Goal: Task Accomplishment & Management: Use online tool/utility

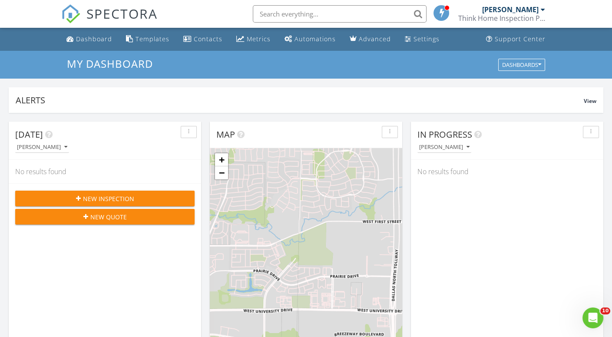
click at [104, 200] on span "New Inspection" at bounding box center [108, 198] width 51 height 9
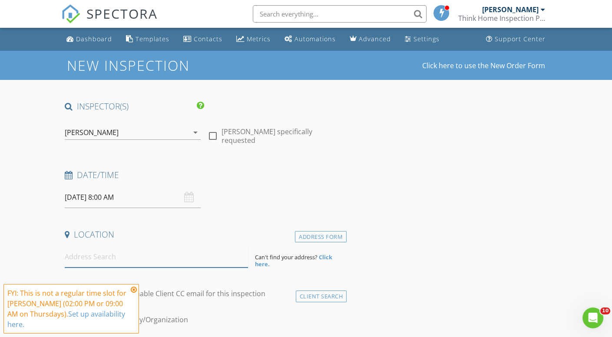
click at [106, 261] on input at bounding box center [156, 256] width 183 height 21
paste input "1,152"
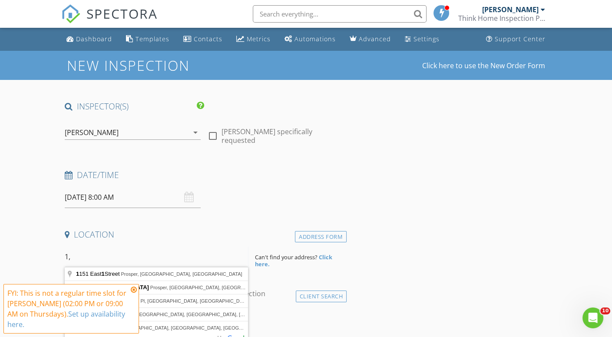
type input "1"
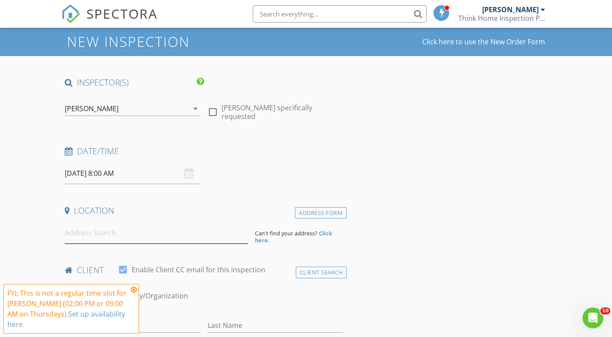
scroll to position [28, 0]
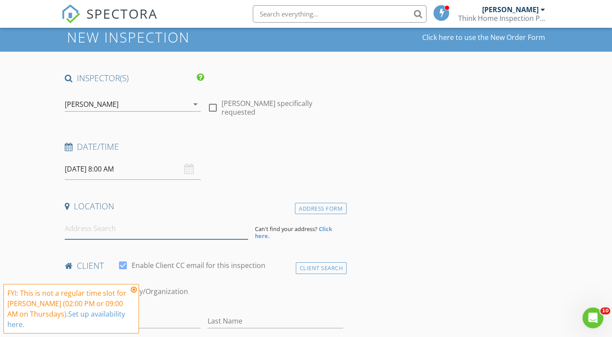
paste input "5600 Texoma Parkway, # 17, Sherman 75090"
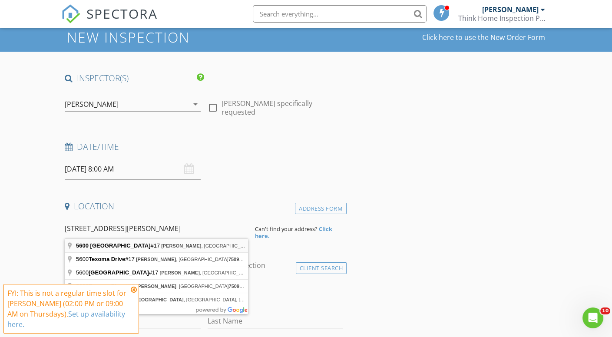
type input "5600 Texoma Parkway #17, Sherman, TX 75090, USA"
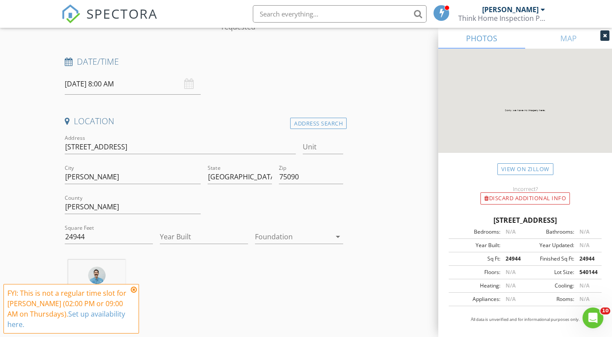
scroll to position [118, 0]
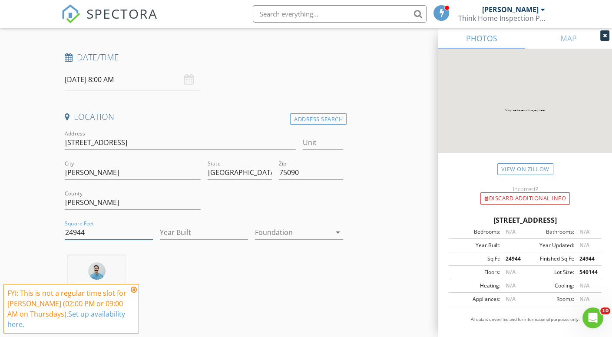
drag, startPoint x: 95, startPoint y: 231, endPoint x: 55, endPoint y: 232, distance: 39.5
type input "1152"
click at [202, 229] on input "Year Built" at bounding box center [204, 232] width 88 height 14
type input "1997"
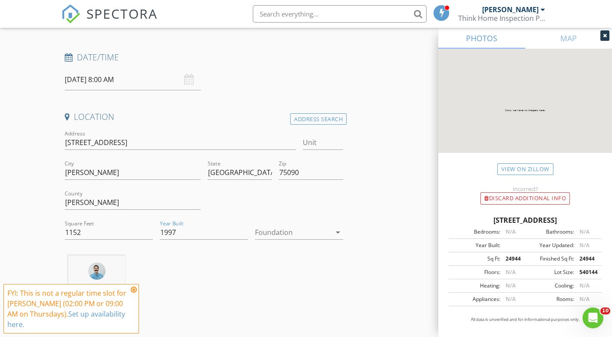
click at [280, 232] on div at bounding box center [293, 232] width 76 height 14
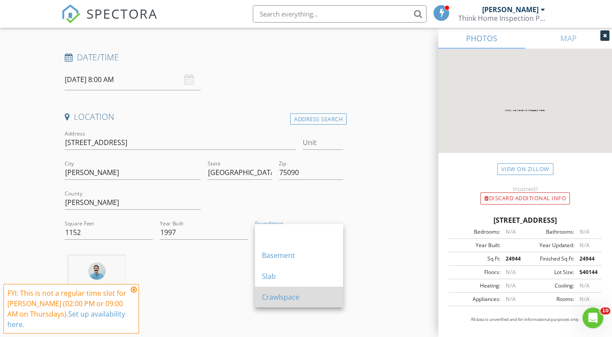
click at [288, 296] on div "Crawlspace" at bounding box center [299, 297] width 74 height 10
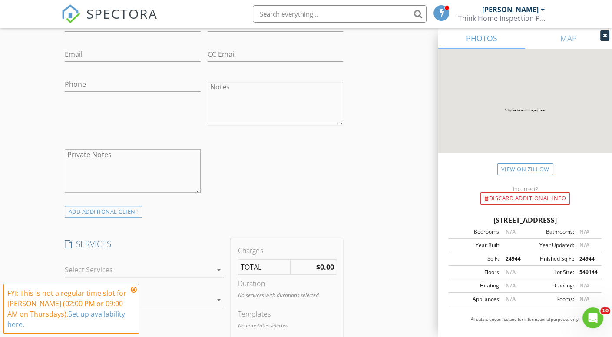
scroll to position [569, 0]
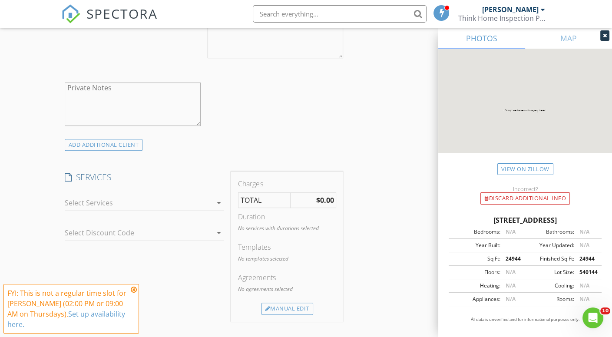
click at [139, 198] on div at bounding box center [139, 203] width 148 height 14
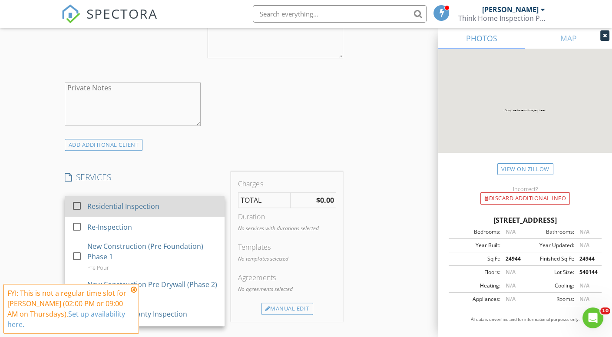
click at [123, 206] on div "Residential Inspection" at bounding box center [123, 206] width 72 height 10
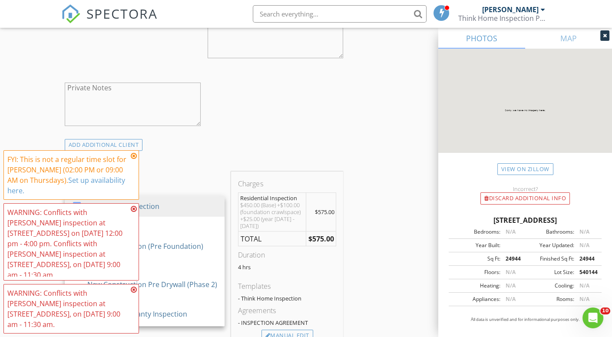
click at [134, 159] on icon at bounding box center [134, 155] width 6 height 7
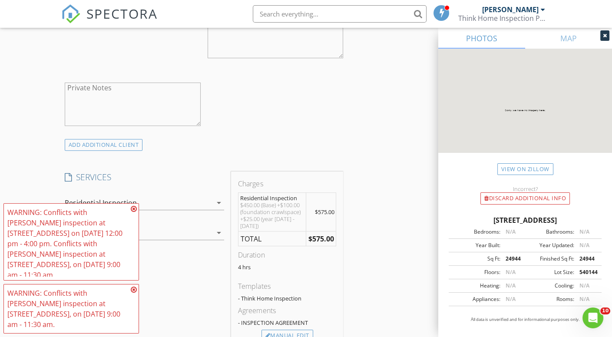
click at [135, 212] on icon at bounding box center [134, 208] width 6 height 7
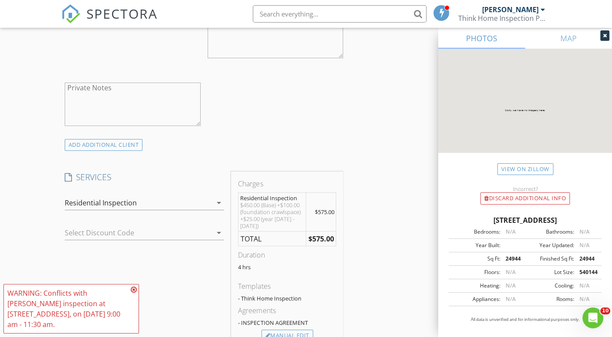
click at [133, 290] on icon at bounding box center [134, 289] width 6 height 7
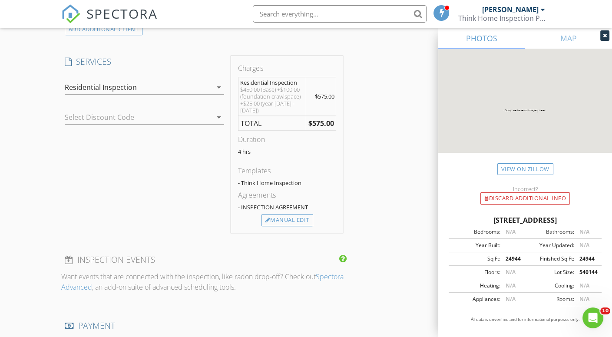
scroll to position [683, 0]
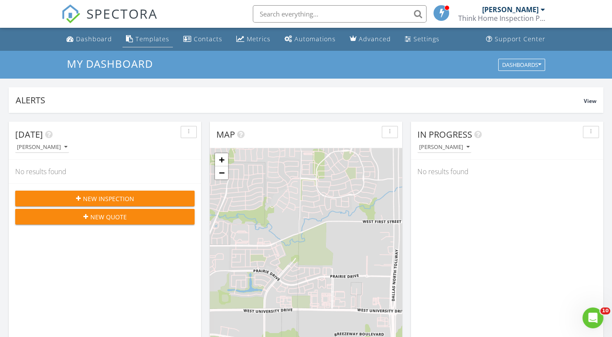
click at [143, 36] on div "Templates" at bounding box center [152, 39] width 34 height 8
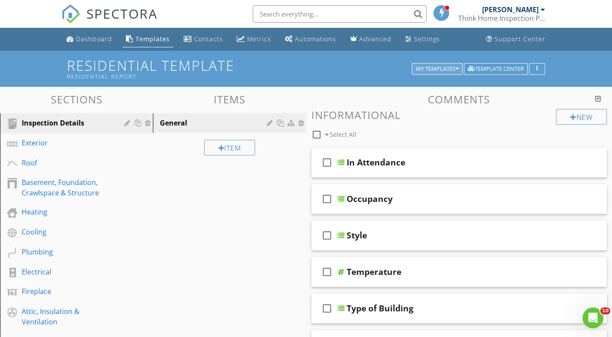
click at [446, 66] on div "My Templates" at bounding box center [437, 69] width 43 height 6
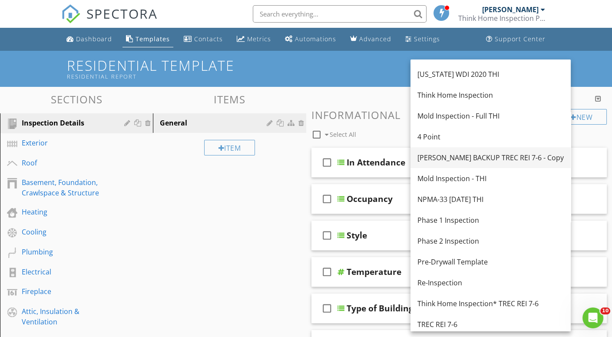
scroll to position [61, 0]
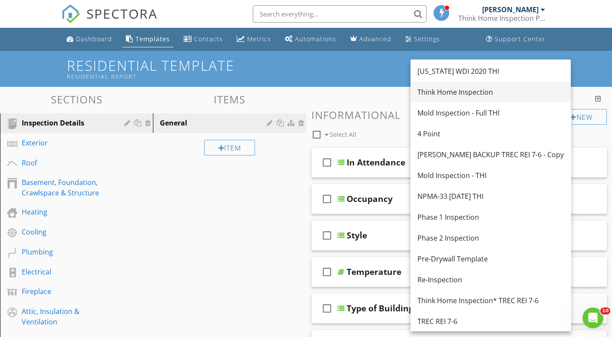
click at [453, 87] on div "Think Home Inspection" at bounding box center [490, 92] width 146 height 10
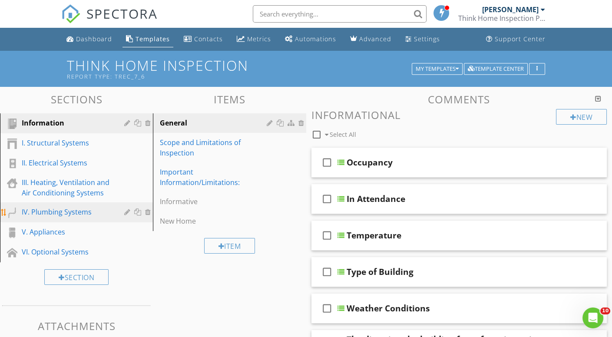
click at [55, 208] on div "IV. Plumbing Systems" at bounding box center [67, 212] width 90 height 10
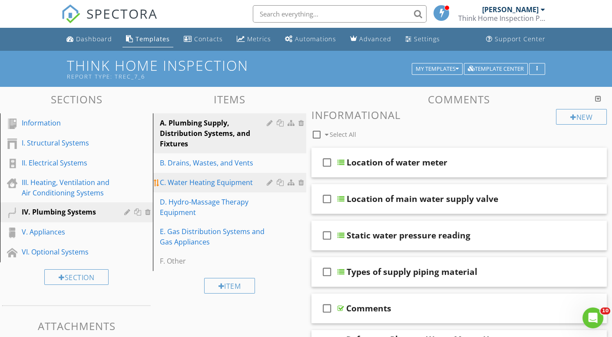
click at [221, 185] on div "C. Water Heating Equipment" at bounding box center [214, 182] width 109 height 10
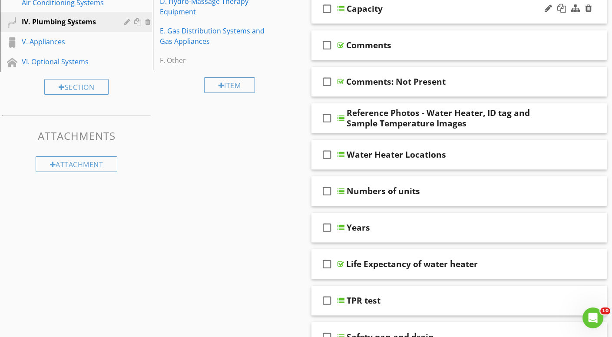
scroll to position [200, 0]
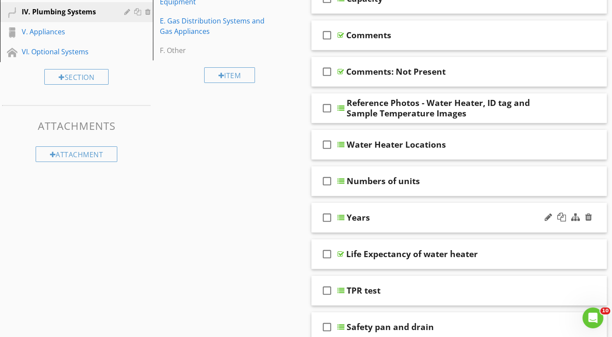
click at [407, 206] on div "check_box_outline_blank Years" at bounding box center [459, 218] width 296 height 30
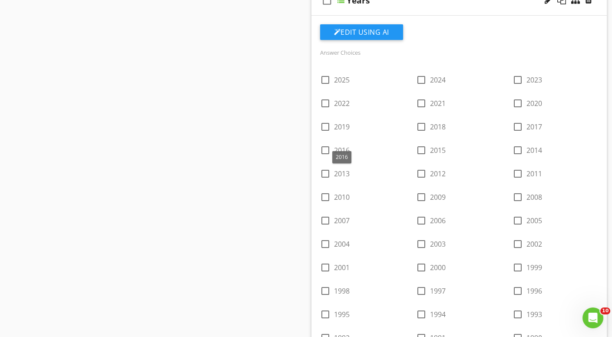
scroll to position [413, 0]
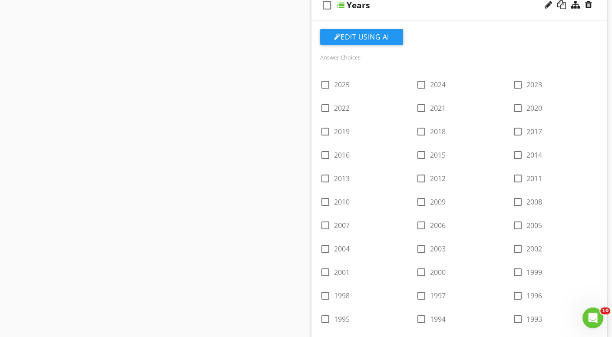
click at [446, 44] on div "Edit Using AI" at bounding box center [459, 40] width 278 height 23
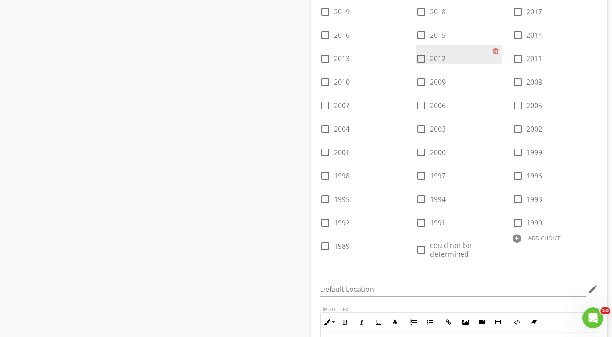
scroll to position [552, 0]
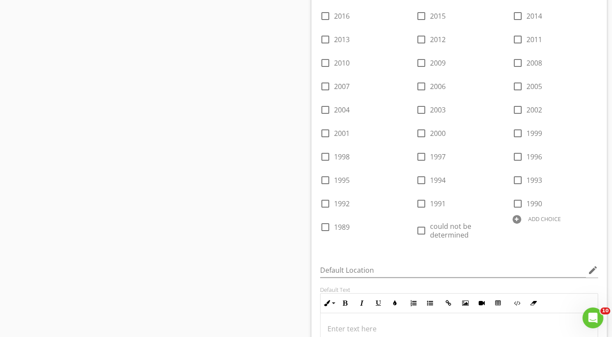
click at [531, 215] on div "ADD CHOICE" at bounding box center [544, 218] width 33 height 7
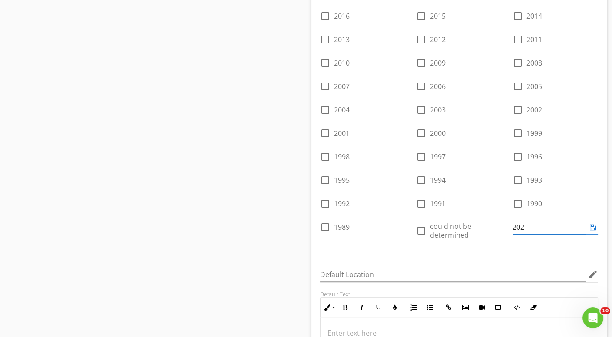
type input "2026"
click at [514, 251] on div "Answer Choices check_box_outline_blank 2025 check_box_outline_blank 2024 check_…" at bounding box center [459, 85] width 289 height 344
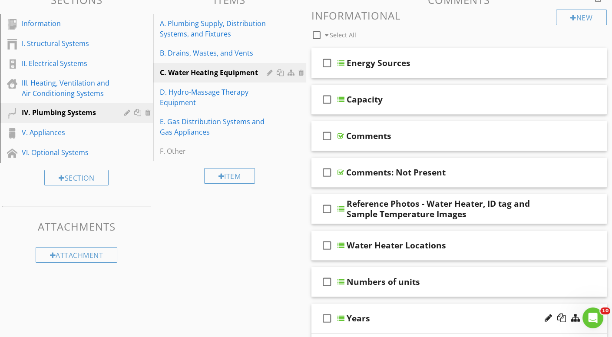
scroll to position [0, 0]
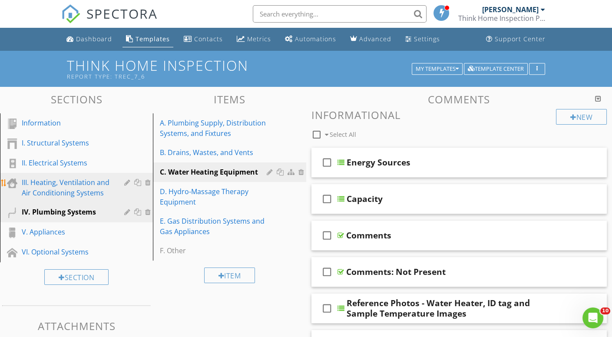
click at [73, 186] on div "III. Heating, Ventilation and Air Conditioning Systems" at bounding box center [67, 187] width 90 height 21
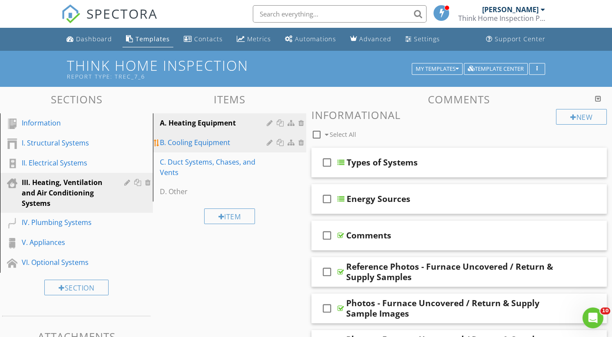
click at [201, 143] on div "B. Cooling Equipment" at bounding box center [214, 142] width 109 height 10
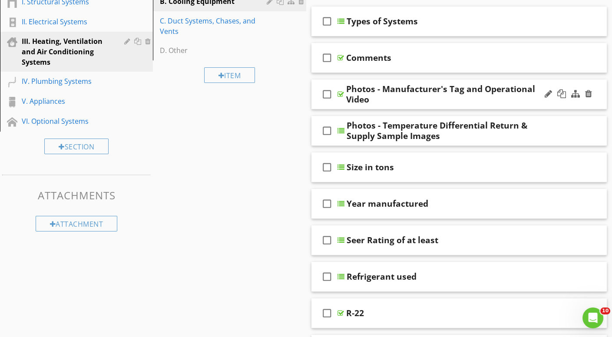
scroll to position [148, 0]
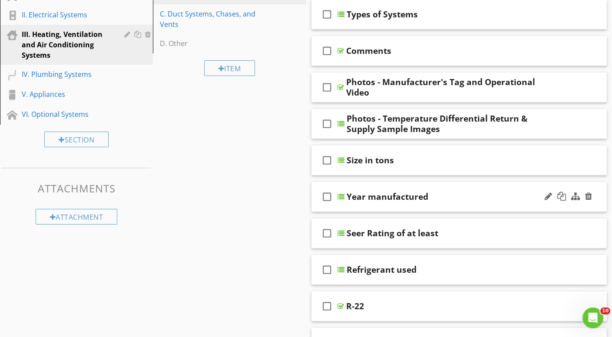
click at [385, 188] on div "check_box_outline_blank Year manufactured" at bounding box center [459, 197] width 296 height 30
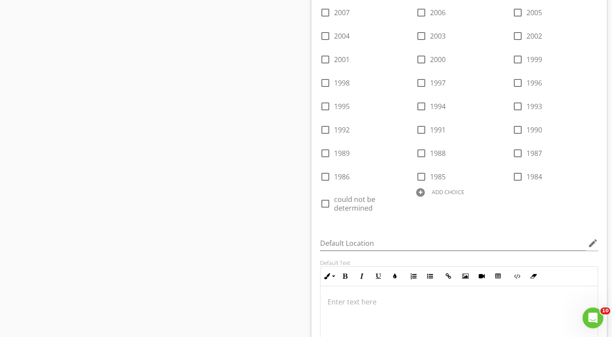
scroll to position [593, 0]
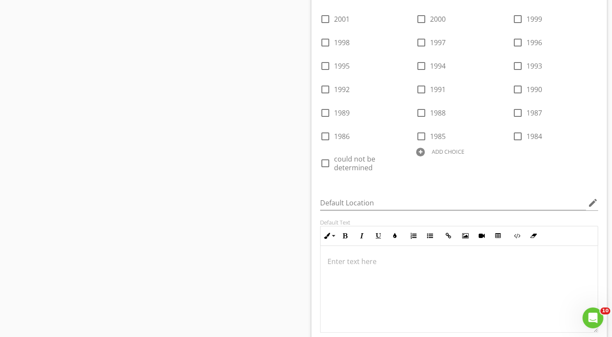
click at [442, 149] on div "ADD CHOICE" at bounding box center [448, 151] width 33 height 7
type input "2026"
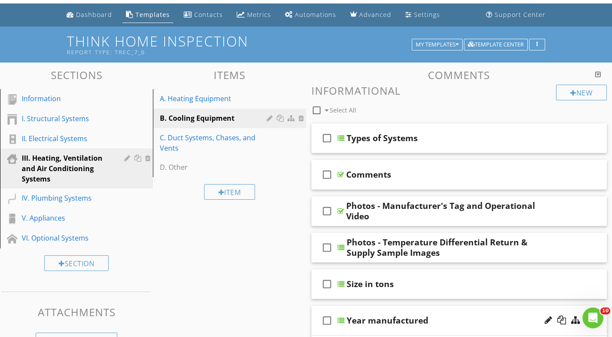
scroll to position [0, 0]
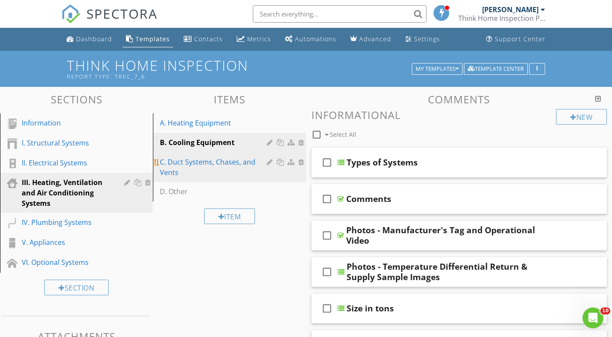
click at [231, 160] on div "C. Duct Systems, Chases, and Vents" at bounding box center [214, 167] width 109 height 21
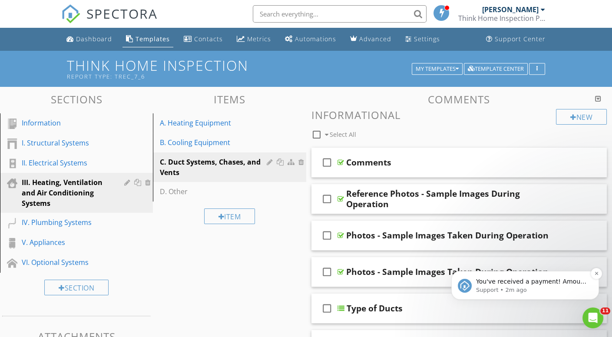
click at [484, 283] on p "You've received a payment! Amount $400.00 Fee $13.40 Net $386.60 Transaction # …" at bounding box center [532, 281] width 112 height 9
